Goal: Task Accomplishment & Management: Complete application form

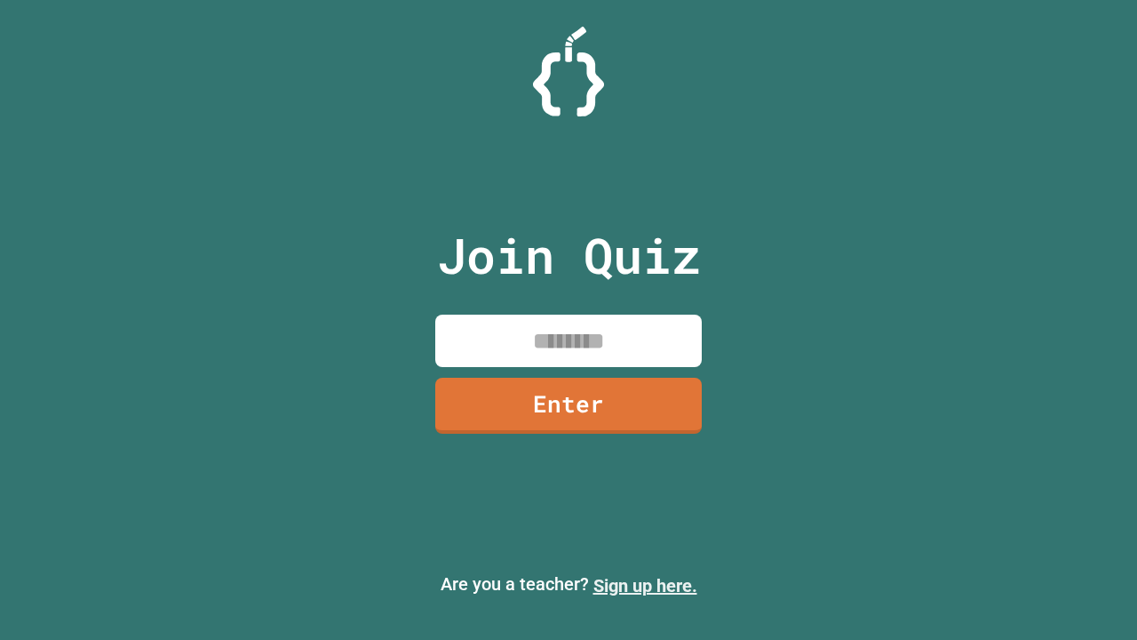
click at [645, 586] on link "Sign up here." at bounding box center [646, 585] width 104 height 21
